Goal: Entertainment & Leisure: Consume media (video, audio)

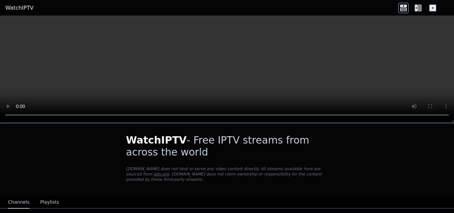
drag, startPoint x: 454, startPoint y: 32, endPoint x: 454, endPoint y: 40, distance: 8.0
click at [454, 40] on video at bounding box center [227, 69] width 454 height 107
drag, startPoint x: 454, startPoint y: 16, endPoint x: 454, endPoint y: 29, distance: 13.6
click at [454, 28] on body "WatchIPTV WatchIPTV - Free IPTV streams from across the world [DOMAIN_NAME] doe…" at bounding box center [227, 106] width 454 height 213
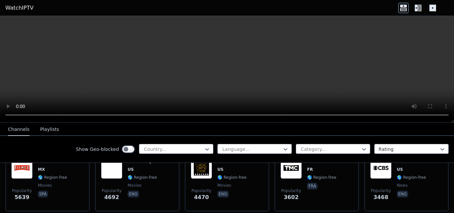
scroll to position [187, 0]
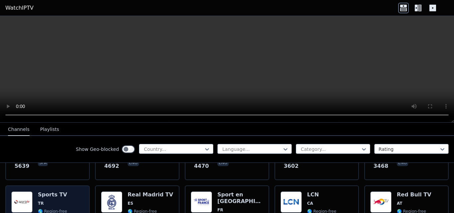
click at [51, 192] on h6 "Sports TV" at bounding box center [52, 195] width 29 height 7
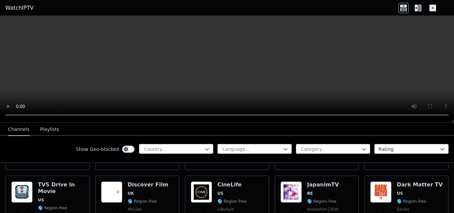
scroll to position [343, 0]
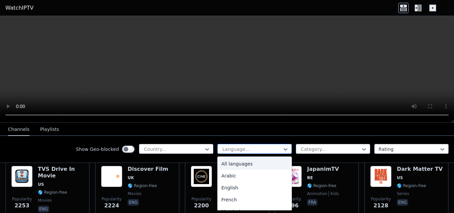
click at [252, 150] on div at bounding box center [252, 149] width 61 height 7
click at [237, 175] on div "Arabic" at bounding box center [254, 176] width 74 height 12
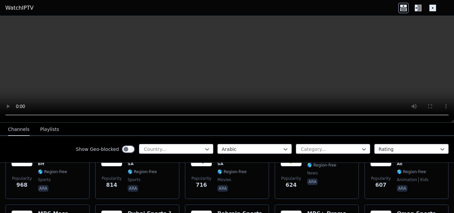
scroll to position [182, 0]
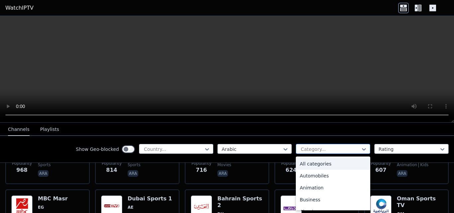
click at [337, 149] on div at bounding box center [330, 149] width 61 height 7
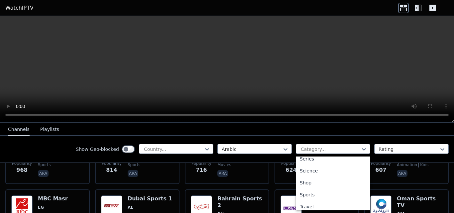
scroll to position [272, 0]
click at [300, 178] on div "Sports" at bounding box center [333, 180] width 74 height 12
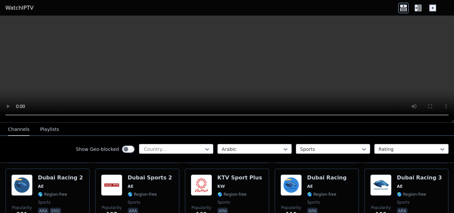
scroll to position [201, 0]
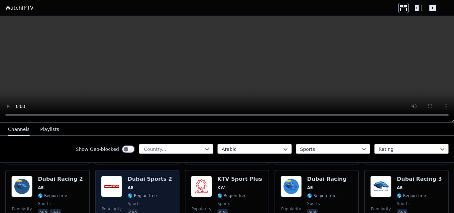
click at [132, 177] on div "Dubai Sports 2 AE 🌎 Region-free sports ara" at bounding box center [150, 200] width 45 height 48
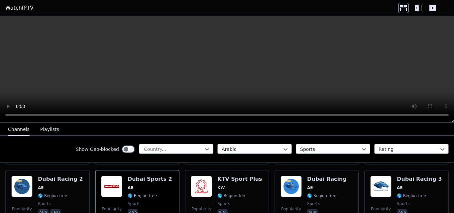
click at [315, 78] on video at bounding box center [227, 69] width 454 height 107
